Goal: Information Seeking & Learning: Learn about a topic

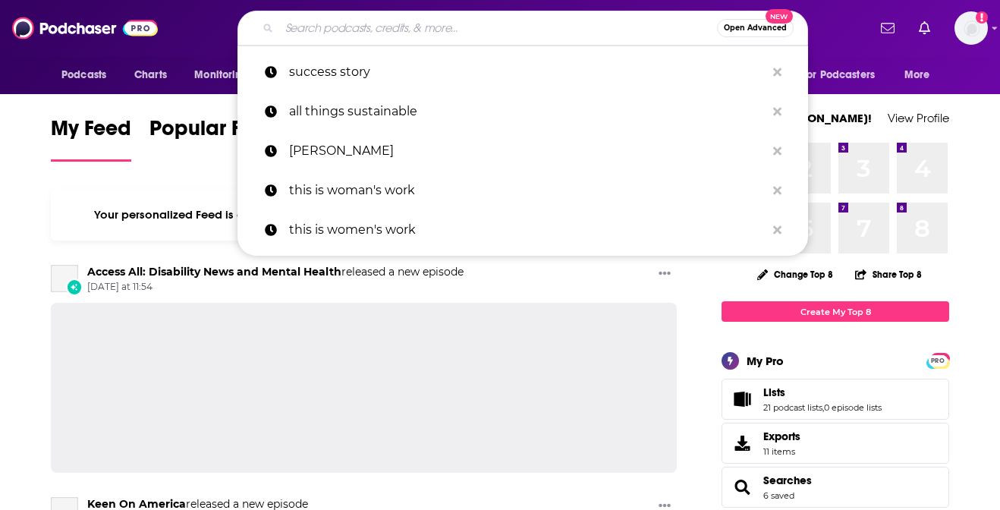
click at [309, 30] on input "Search podcasts, credits, & more..." at bounding box center [498, 28] width 438 height 24
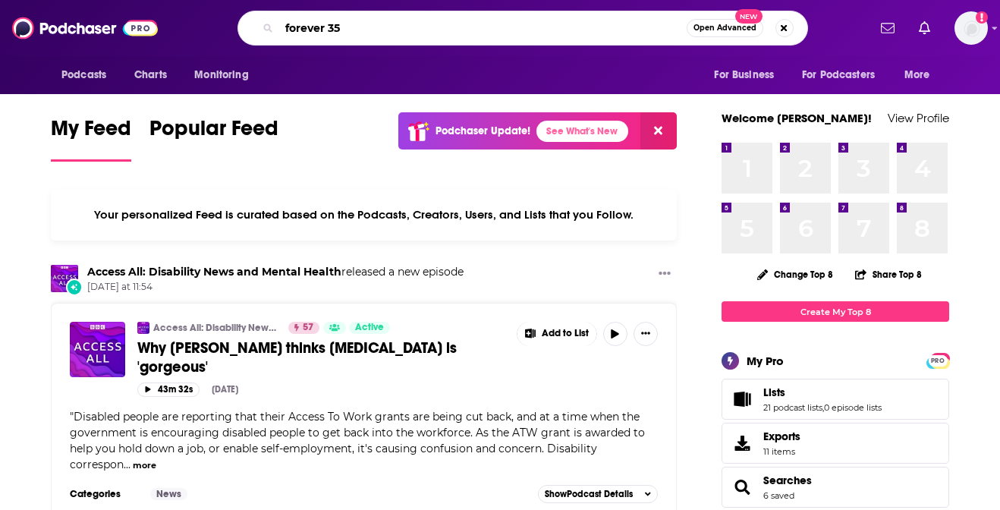
type input "forever 35"
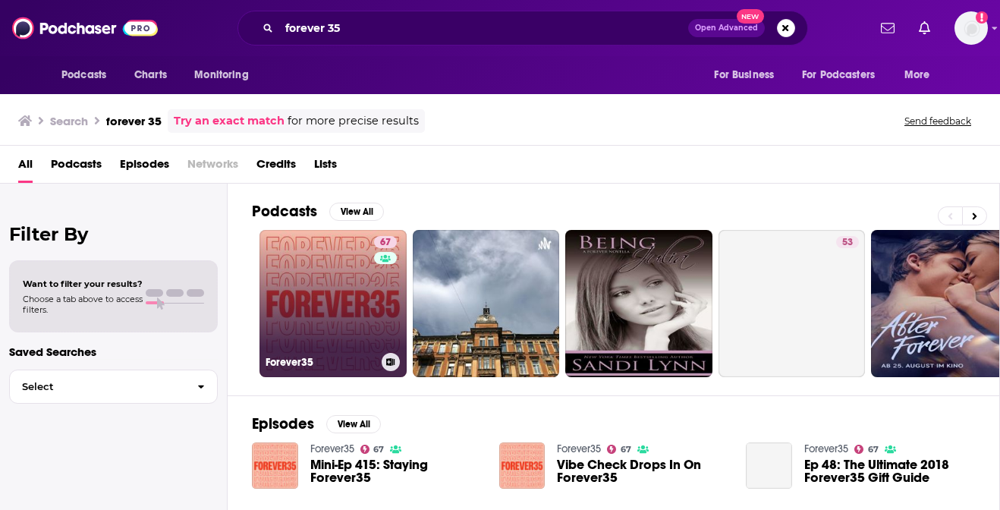
click at [339, 280] on link "67 Forever35" at bounding box center [333, 303] width 147 height 147
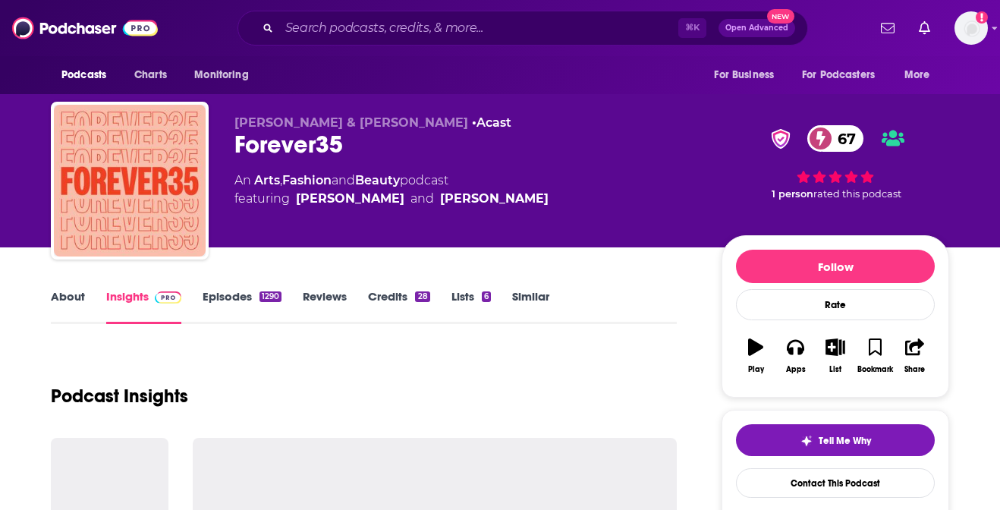
click at [241, 301] on link "Episodes 1290" at bounding box center [242, 306] width 79 height 35
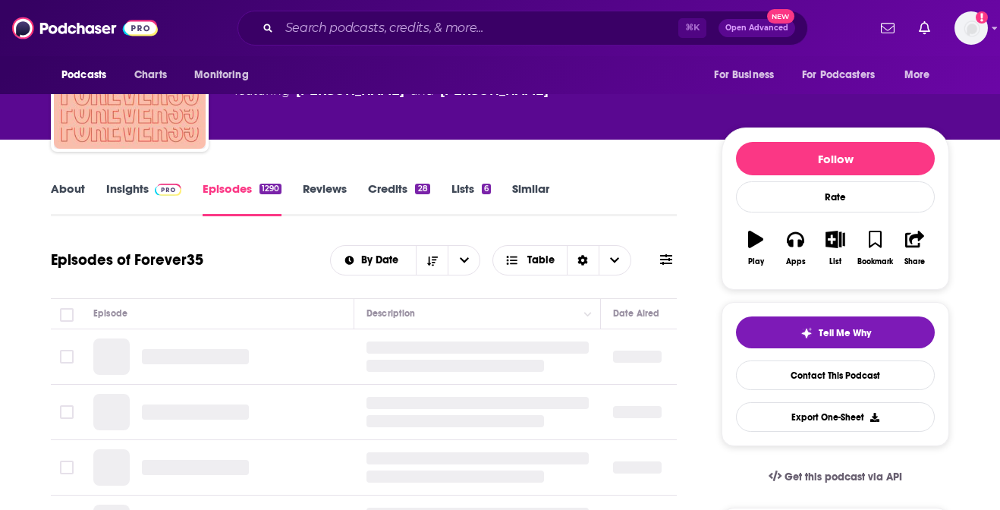
scroll to position [109, 0]
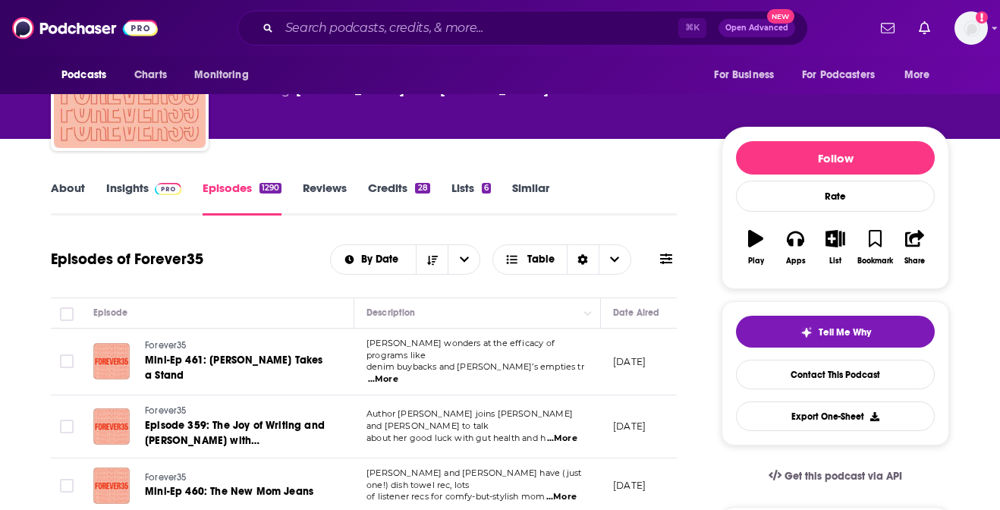
click at [133, 189] on link "Insights" at bounding box center [143, 198] width 75 height 35
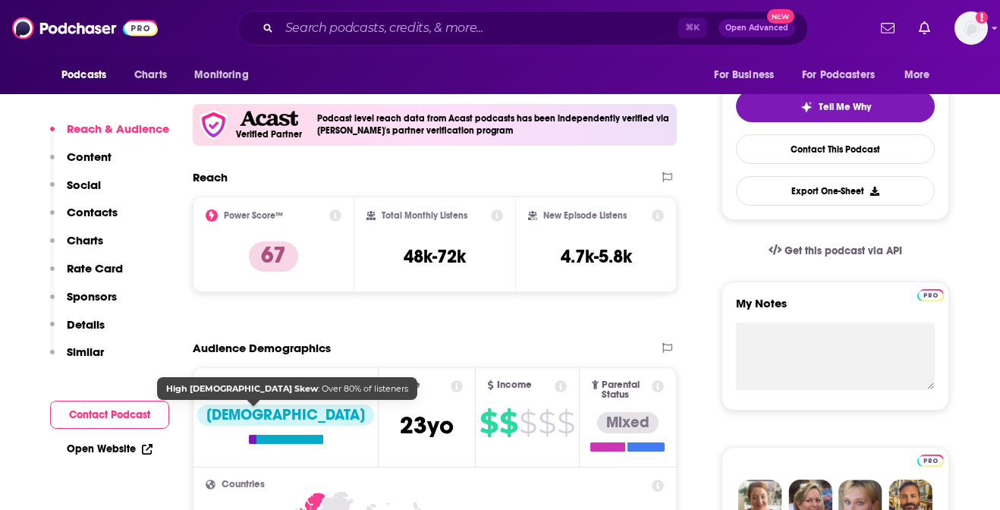
scroll to position [338, 0]
